Goal: Task Accomplishment & Management: Manage account settings

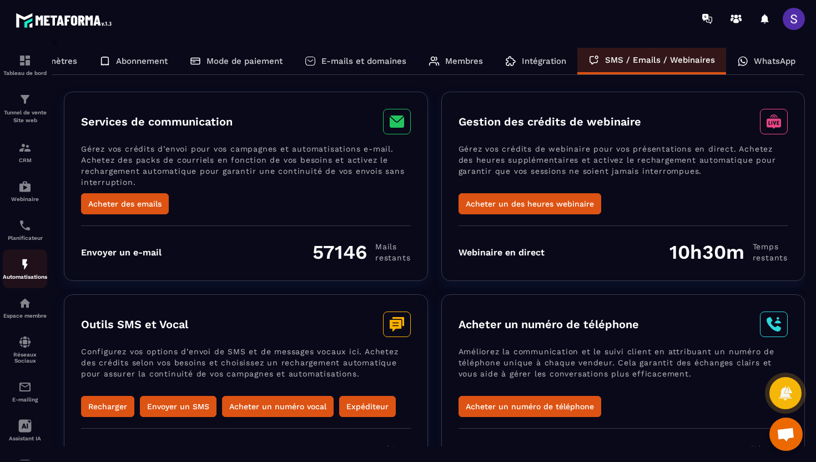
click at [15, 280] on p "Automatisations" at bounding box center [25, 277] width 44 height 6
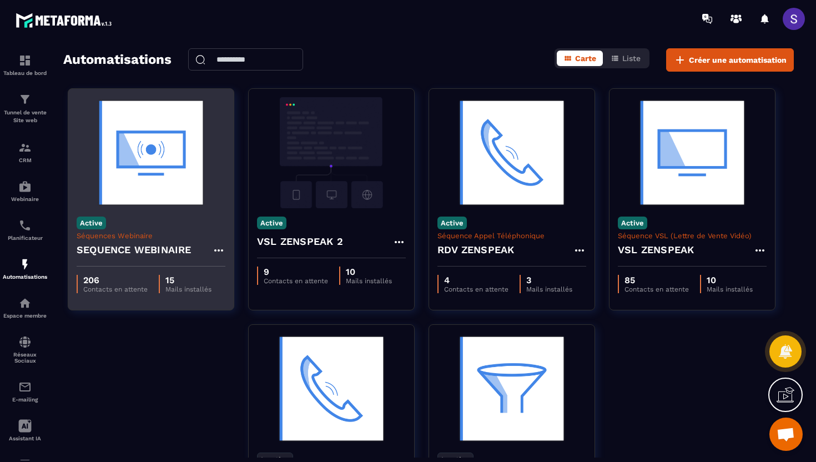
click at [156, 249] on h4 "SEQUENCE WEBINAIRE" at bounding box center [134, 250] width 115 height 16
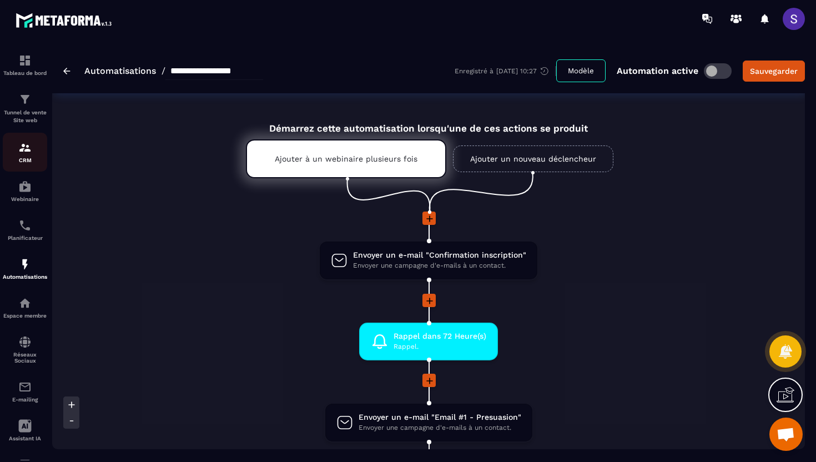
click at [27, 151] on img at bounding box center [24, 147] width 13 height 13
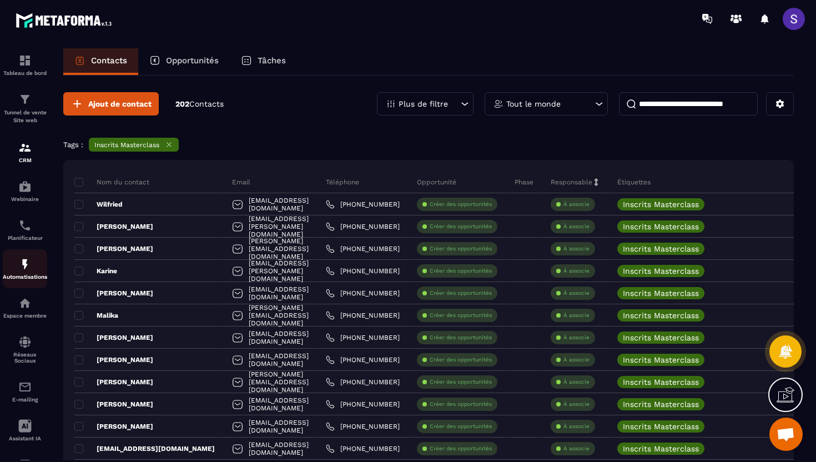
click at [28, 279] on p "Automatisations" at bounding box center [25, 277] width 44 height 6
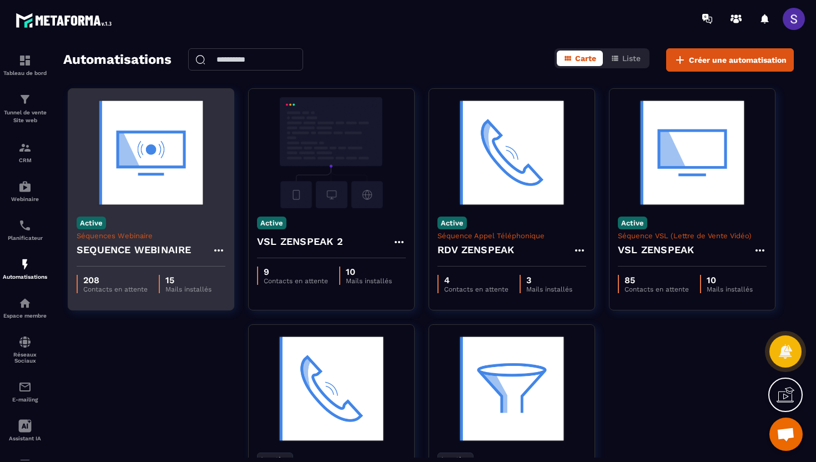
click at [178, 239] on p "Séquences Webinaire" at bounding box center [151, 236] width 149 height 8
click at [114, 250] on h4 "SEQUENCE WEBINAIRE" at bounding box center [134, 250] width 115 height 16
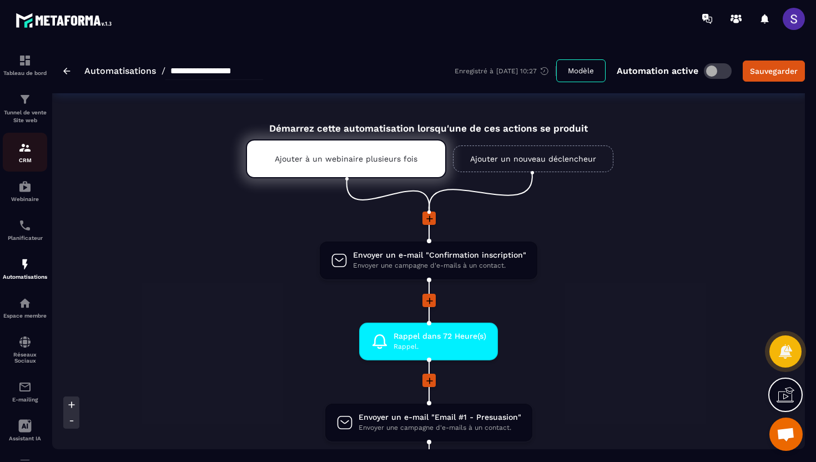
click at [26, 162] on p "CRM" at bounding box center [25, 160] width 44 height 6
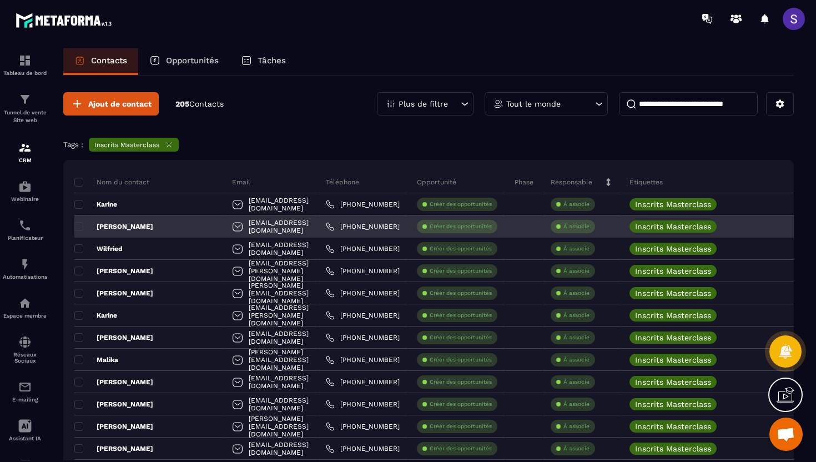
click at [111, 223] on p "[PERSON_NAME]" at bounding box center [113, 226] width 79 height 9
